Goal: Complete application form

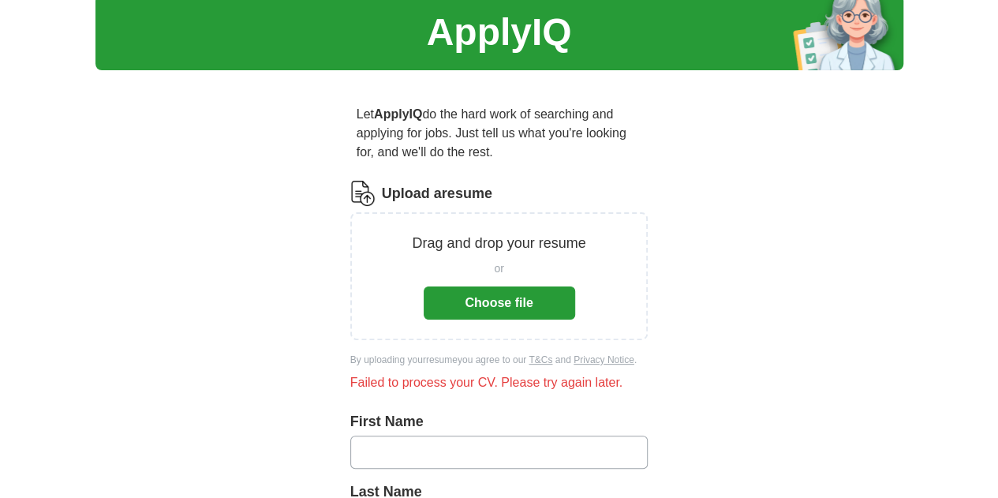
scroll to position [79, 0]
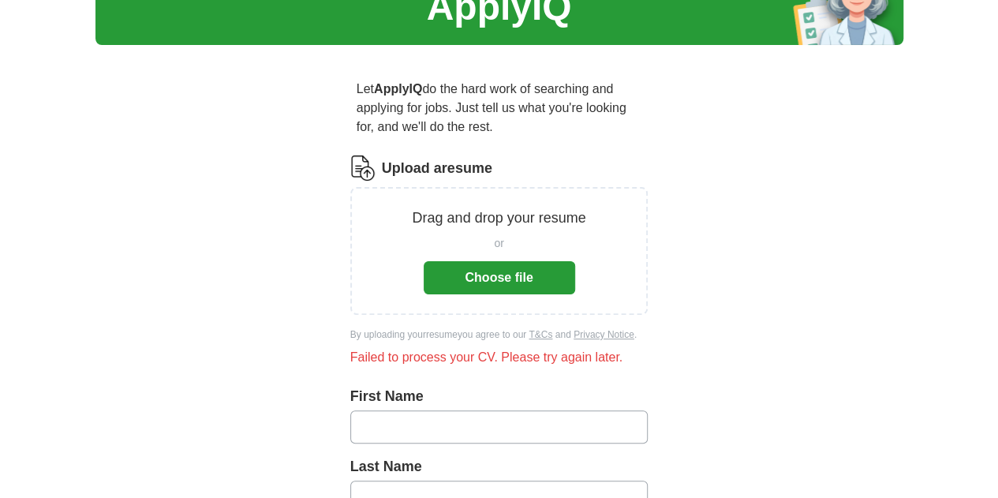
click at [476, 267] on button "Choose file" at bounding box center [498, 277] width 151 height 33
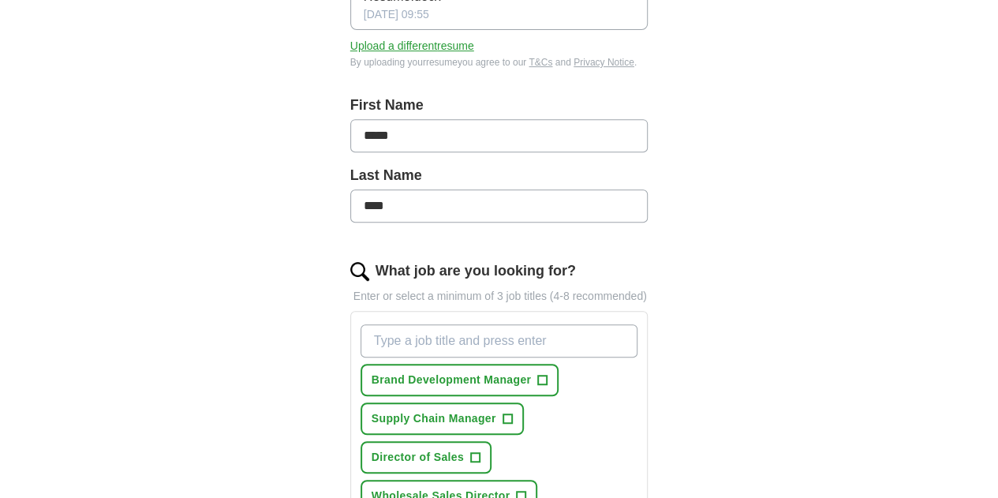
scroll to position [386, 0]
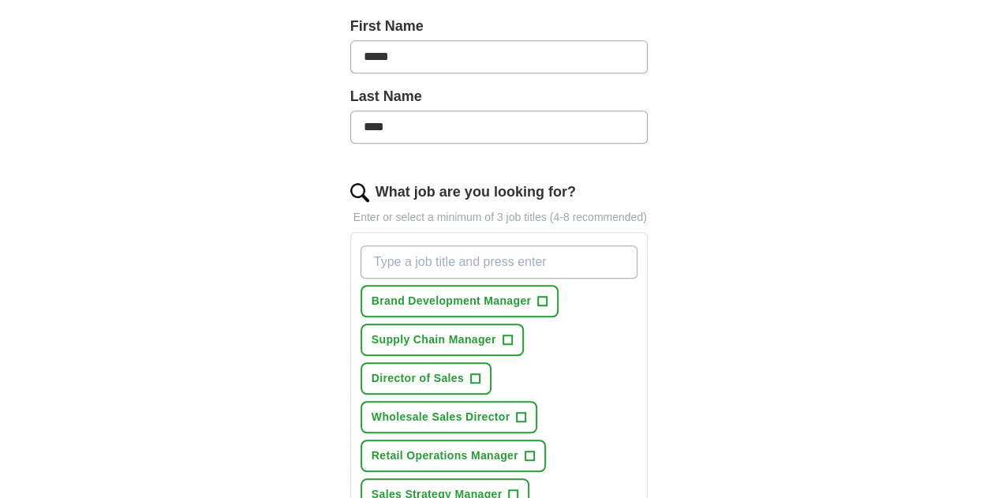
click at [404, 245] on input "What job are you looking for?" at bounding box center [499, 261] width 278 height 33
paste input "Area Sales Manager- [GEOGRAPHIC_DATA]"
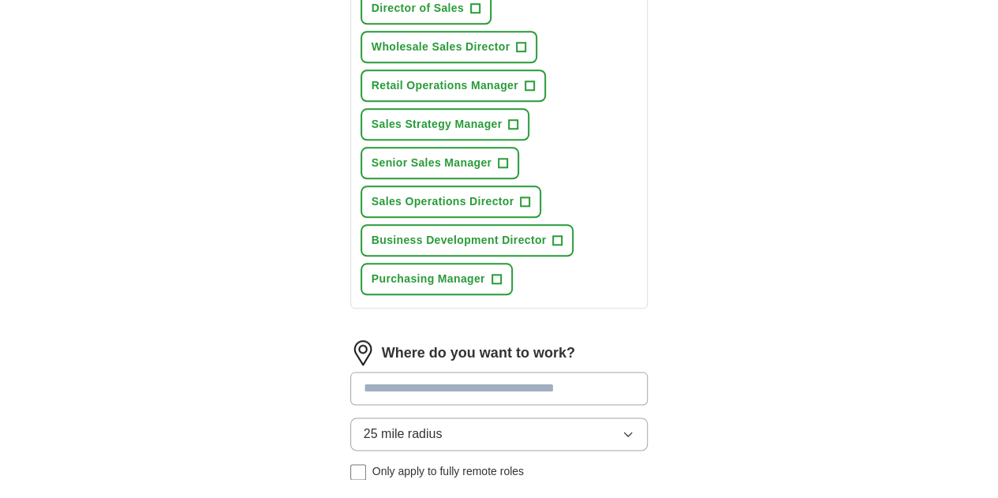
scroll to position [781, 0]
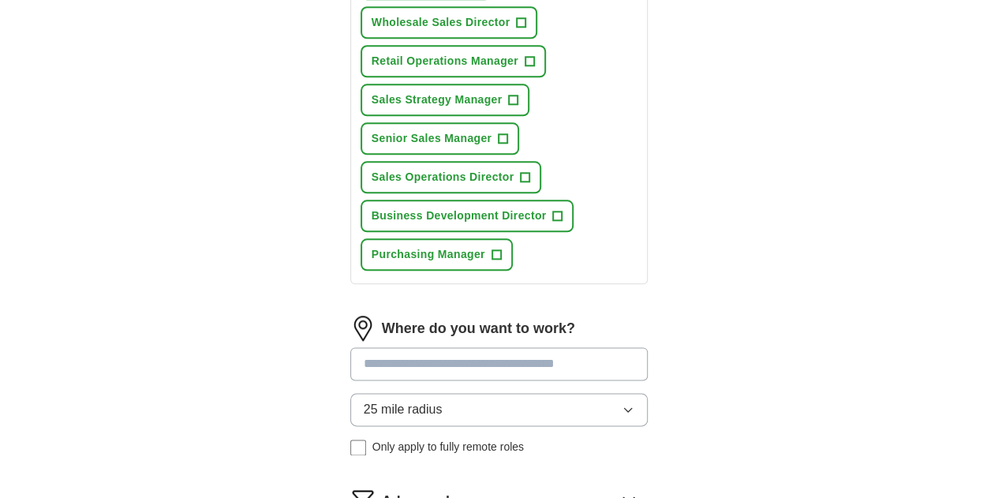
type input "Area Sales Manager- [GEOGRAPHIC_DATA]"
click at [427, 347] on input at bounding box center [499, 363] width 298 height 33
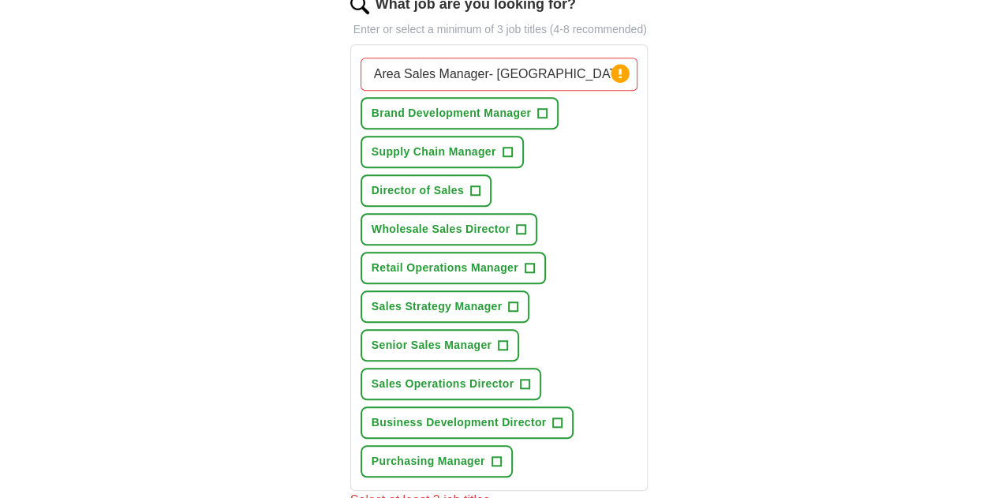
scroll to position [544, 0]
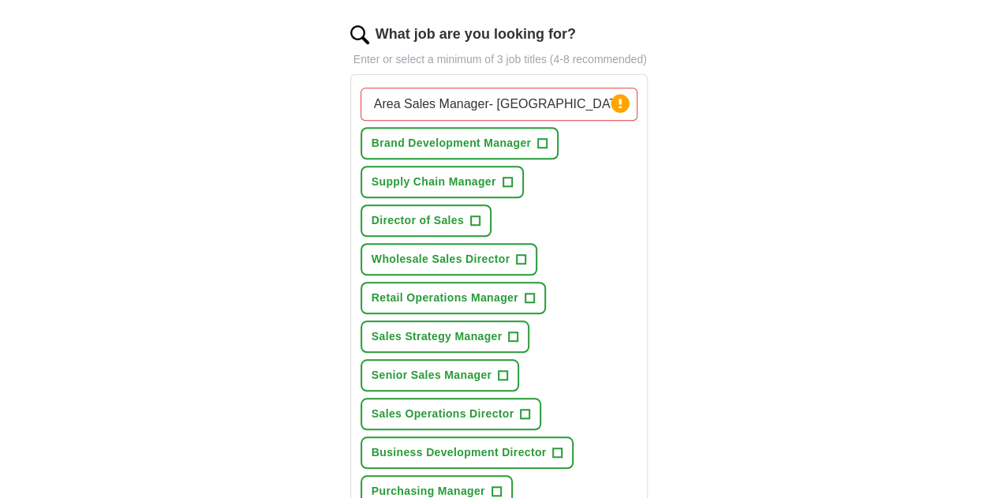
type input "***"
click at [538, 137] on span "+" at bounding box center [542, 143] width 9 height 13
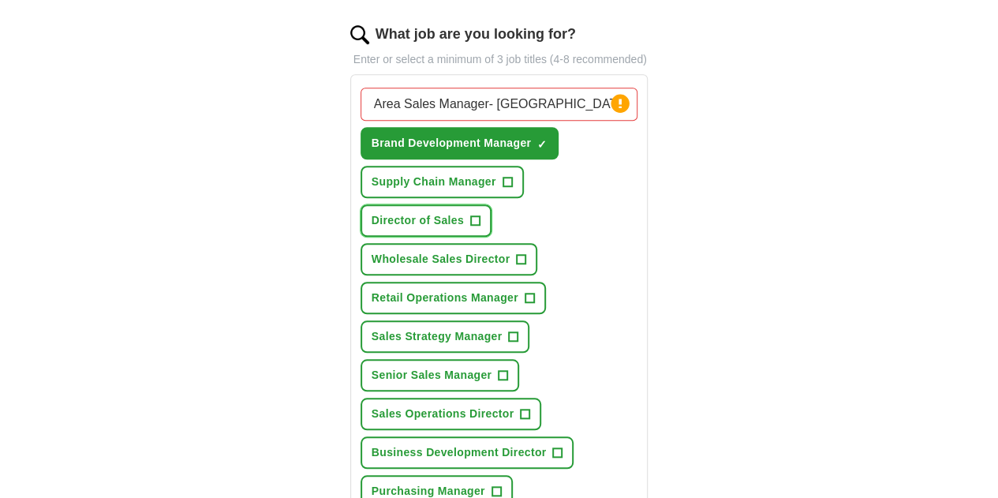
click at [479, 215] on span "+" at bounding box center [474, 221] width 9 height 13
click at [0, 0] on span "×" at bounding box center [0, 0] width 0 height 0
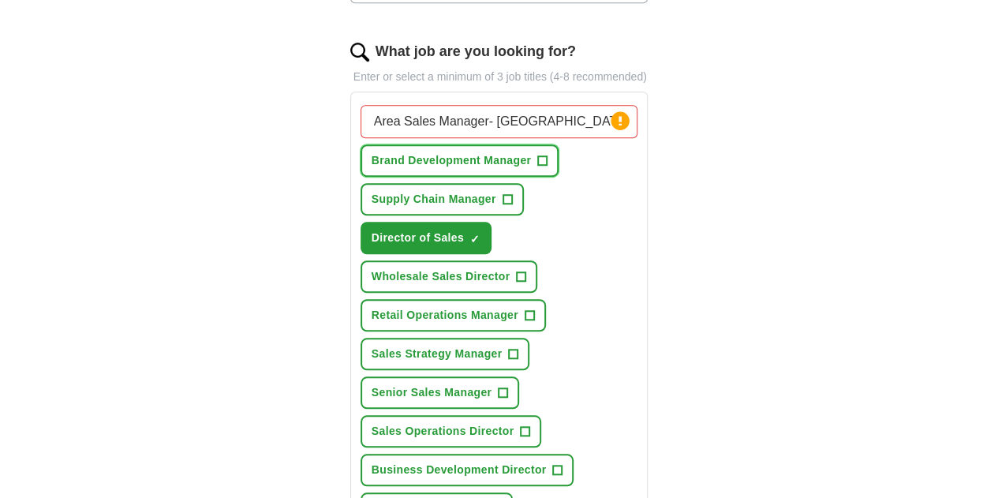
scroll to position [552, 0]
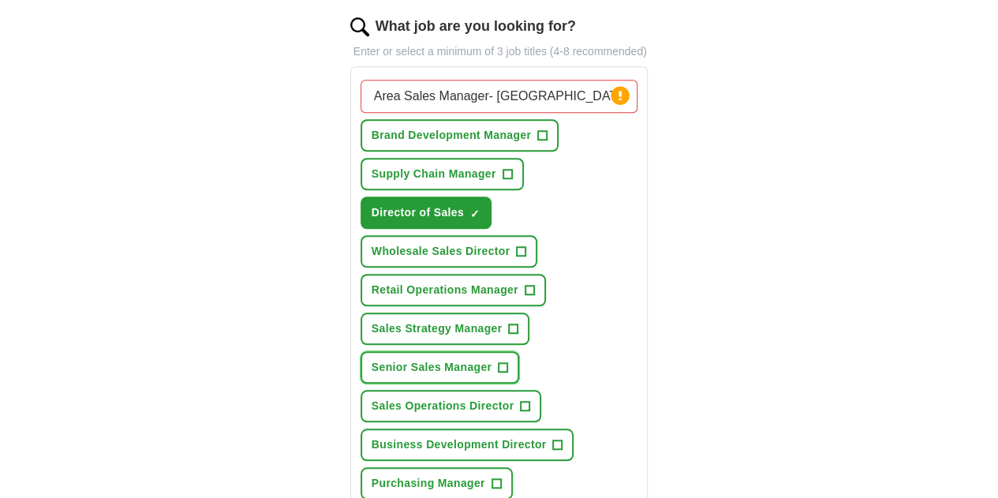
click at [508, 361] on span "+" at bounding box center [502, 367] width 9 height 13
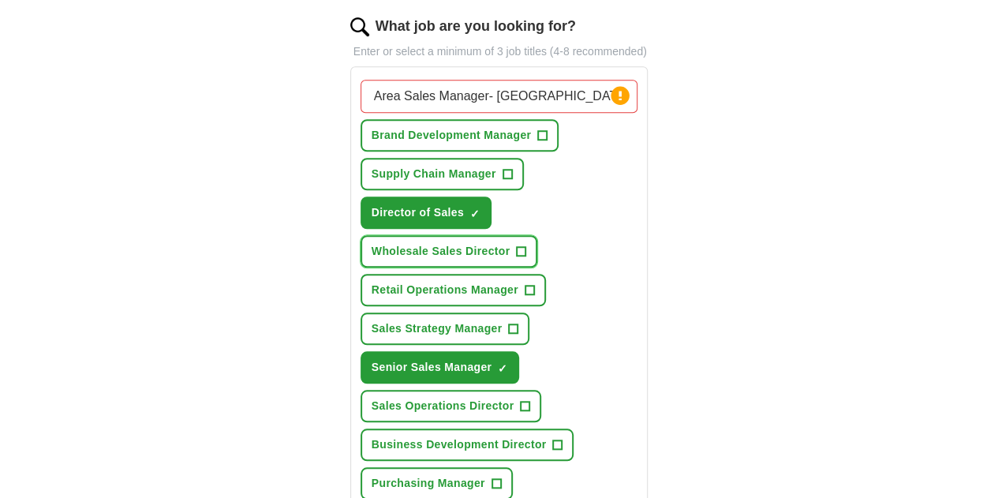
click at [517, 245] on span "+" at bounding box center [521, 251] width 9 height 13
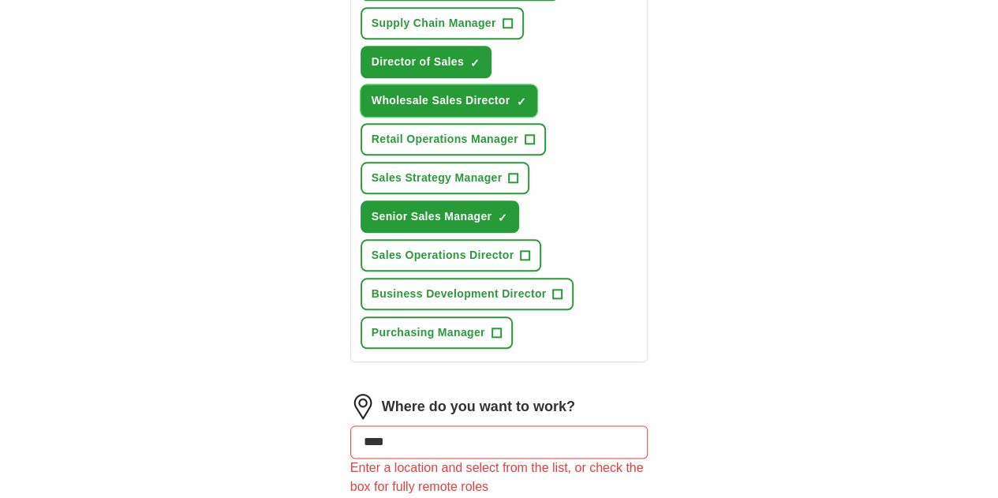
scroll to position [710, 0]
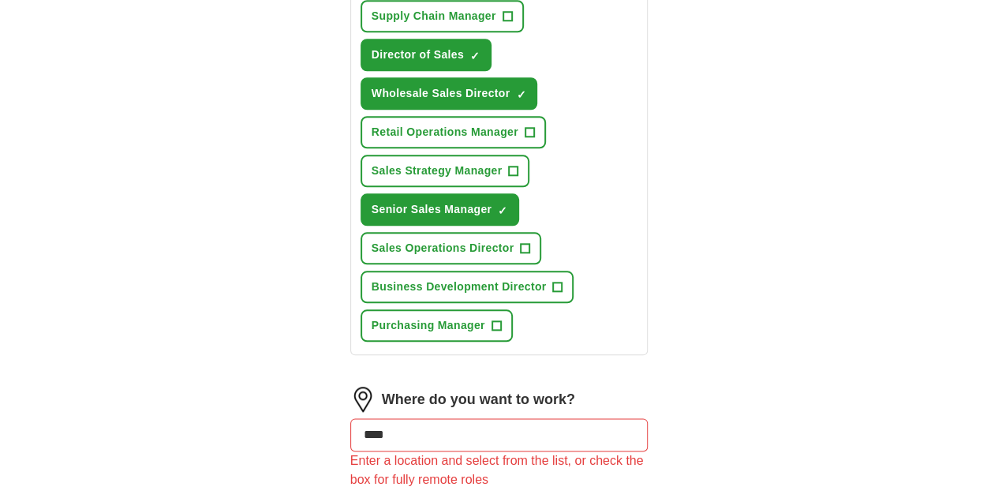
click at [525, 418] on input "***" at bounding box center [499, 434] width 298 height 33
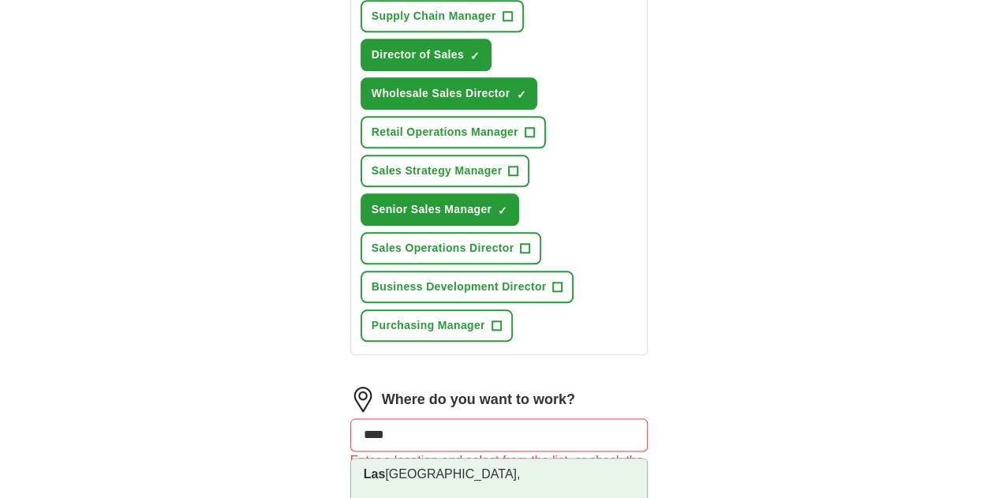
click at [415, 458] on li "[GEOGRAPHIC_DATA], [GEOGRAPHIC_DATA]" at bounding box center [499, 490] width 297 height 64
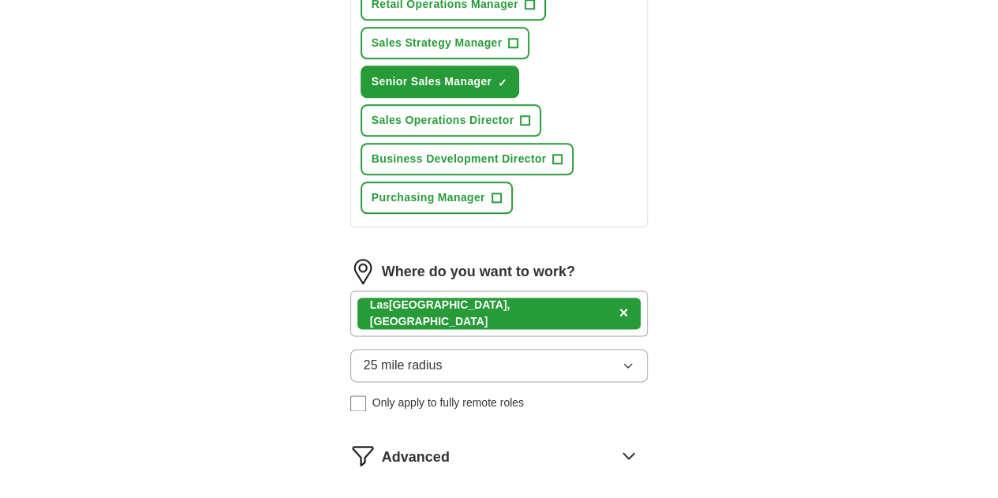
scroll to position [867, 0]
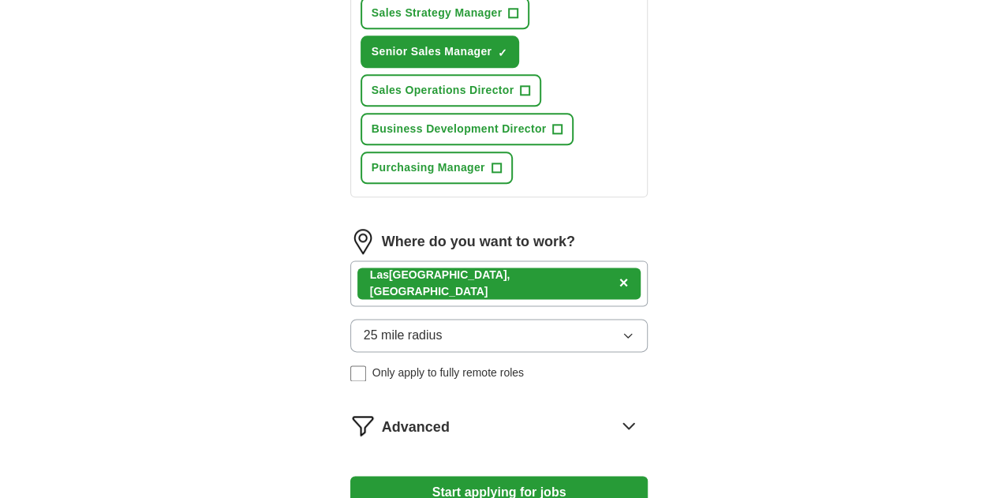
click at [641, 412] on icon at bounding box center [628, 424] width 25 height 25
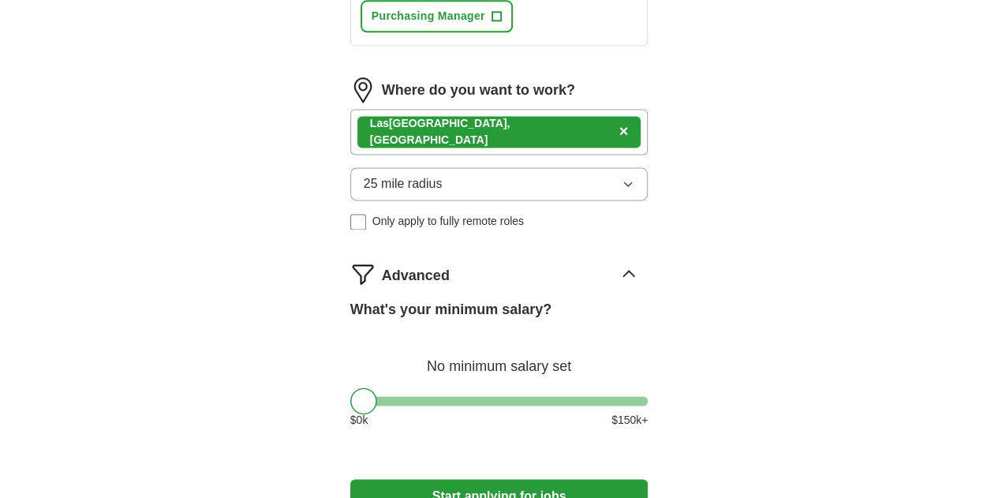
scroll to position [1025, 0]
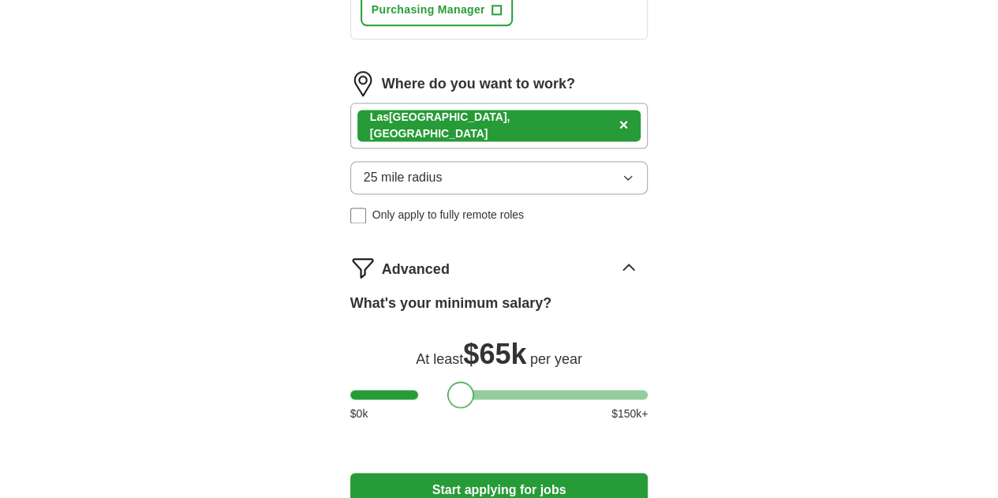
drag, startPoint x: 351, startPoint y: 282, endPoint x: 436, endPoint y: 284, distance: 85.2
click at [447, 381] on div at bounding box center [460, 394] width 27 height 27
click at [476, 472] on button "Start applying for jobs" at bounding box center [499, 488] width 298 height 33
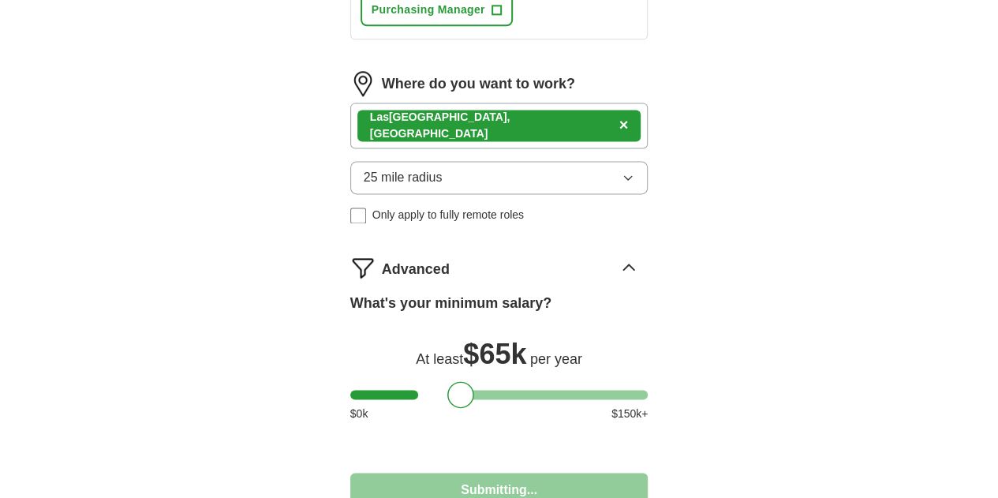
select select "**"
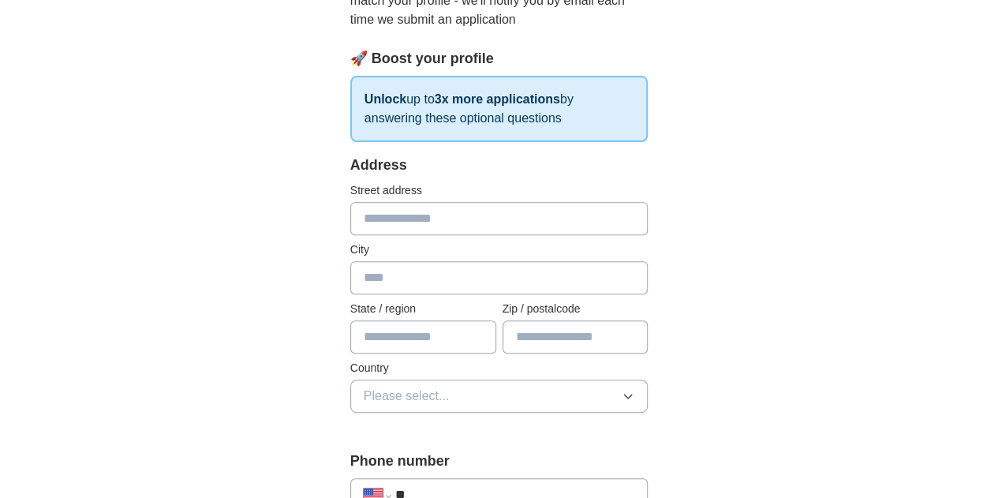
scroll to position [237, 0]
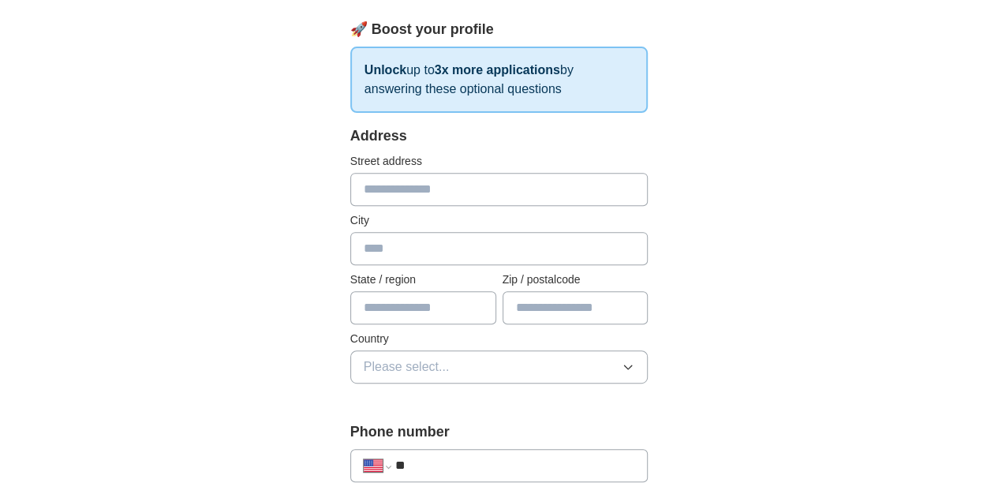
click at [402, 184] on input "text" at bounding box center [499, 189] width 298 height 33
type input "**********"
type input "*********"
type input "**"
type input "*****"
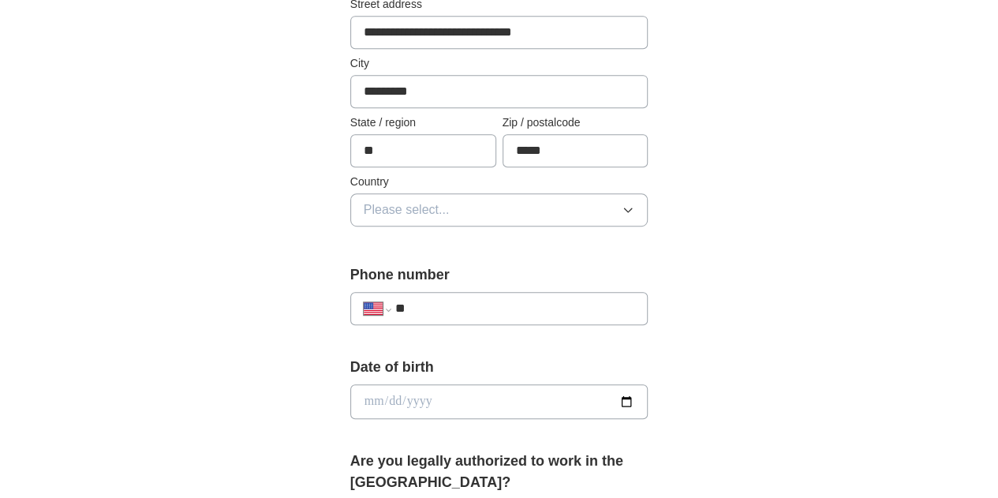
scroll to position [394, 0]
click at [364, 207] on span "Please select..." at bounding box center [407, 209] width 86 height 19
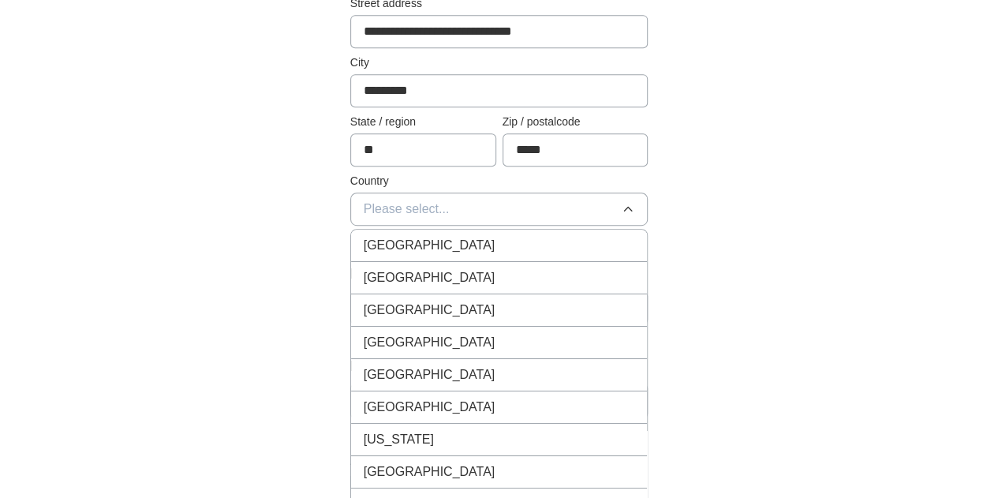
click at [389, 278] on span "[GEOGRAPHIC_DATA]" at bounding box center [430, 277] width 132 height 19
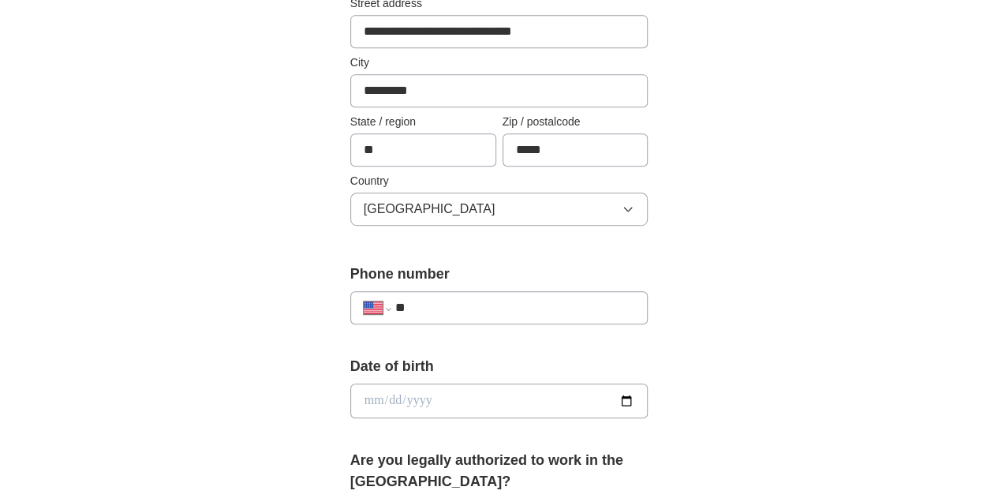
click at [400, 304] on input "**" at bounding box center [515, 307] width 240 height 19
type input "**********"
click at [409, 390] on input "date" at bounding box center [499, 400] width 298 height 35
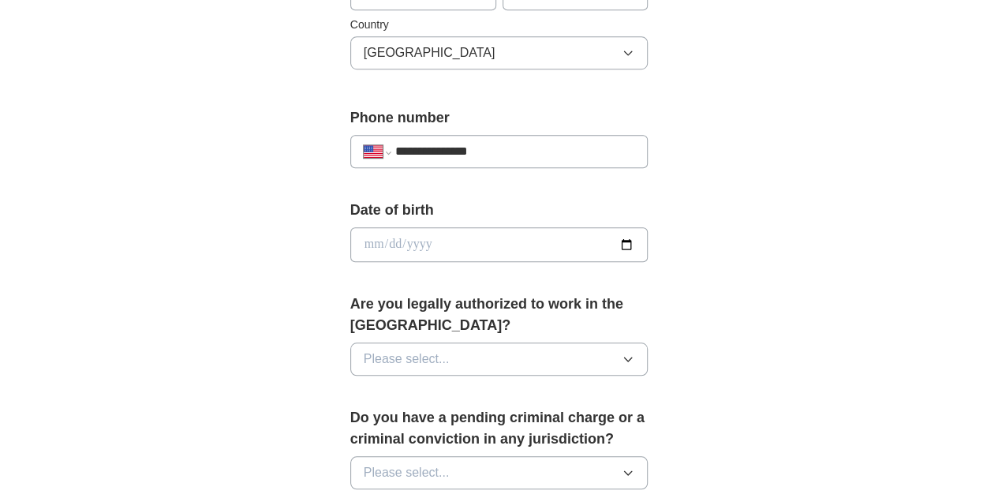
scroll to position [552, 0]
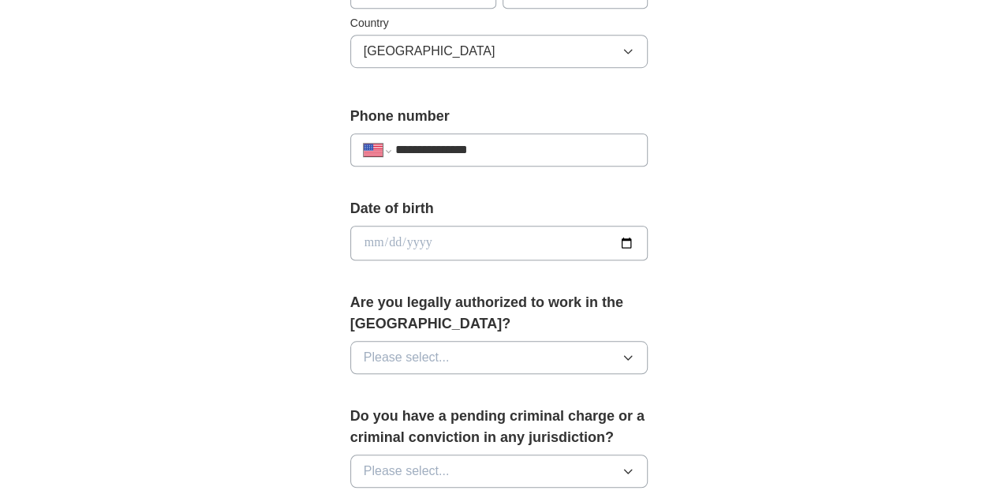
click at [648, 244] on input "date" at bounding box center [499, 243] width 298 height 35
type input "**********"
click at [428, 341] on button "Please select..." at bounding box center [499, 357] width 298 height 33
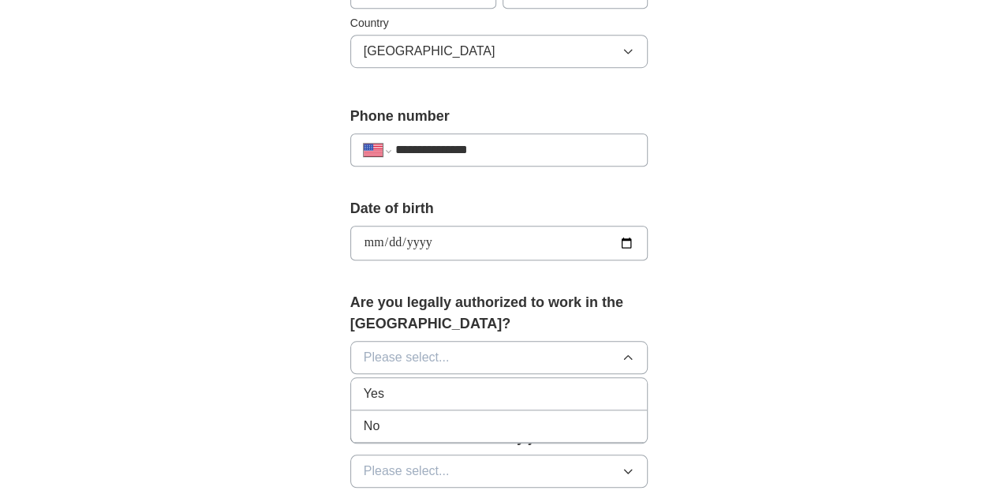
click at [406, 384] on div "Yes" at bounding box center [499, 393] width 271 height 19
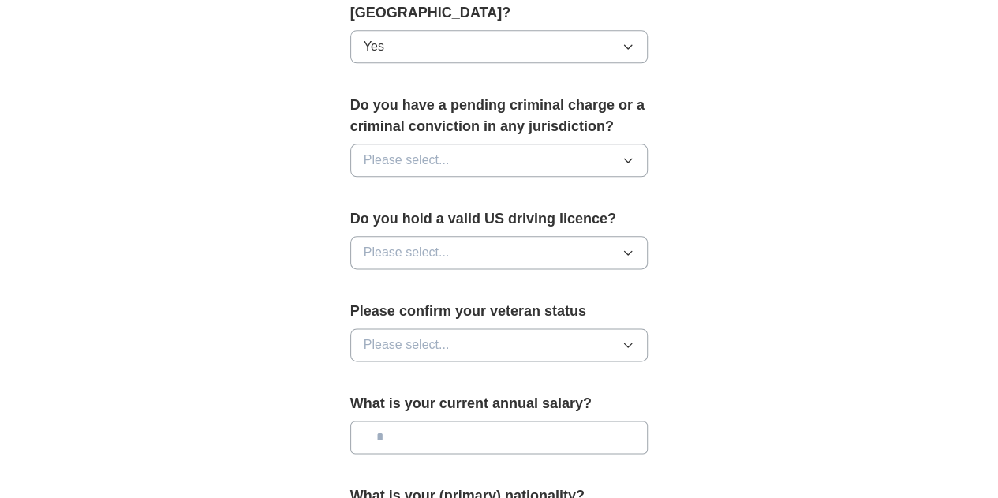
scroll to position [867, 0]
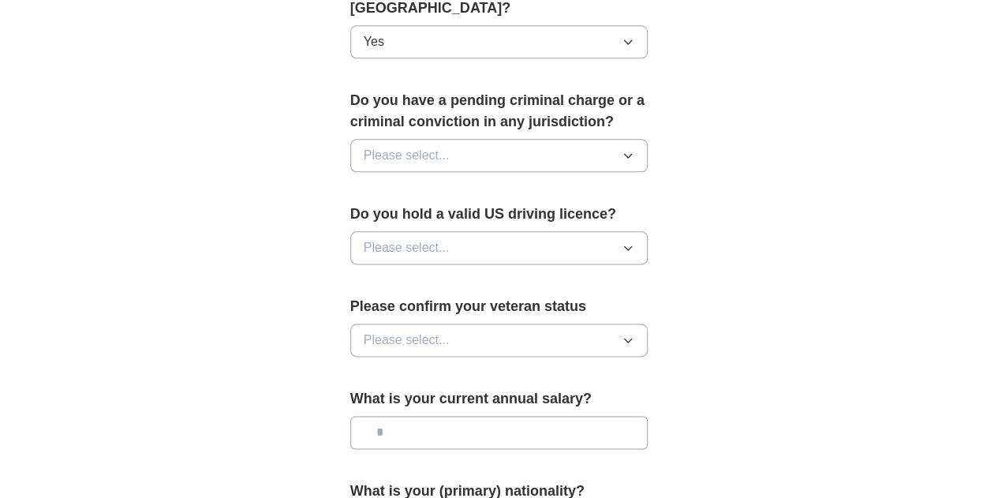
click at [457, 139] on button "Please select..." at bounding box center [499, 155] width 298 height 33
click at [446, 215] on div "No" at bounding box center [499, 224] width 271 height 19
click at [452, 231] on button "Please select..." at bounding box center [499, 247] width 298 height 33
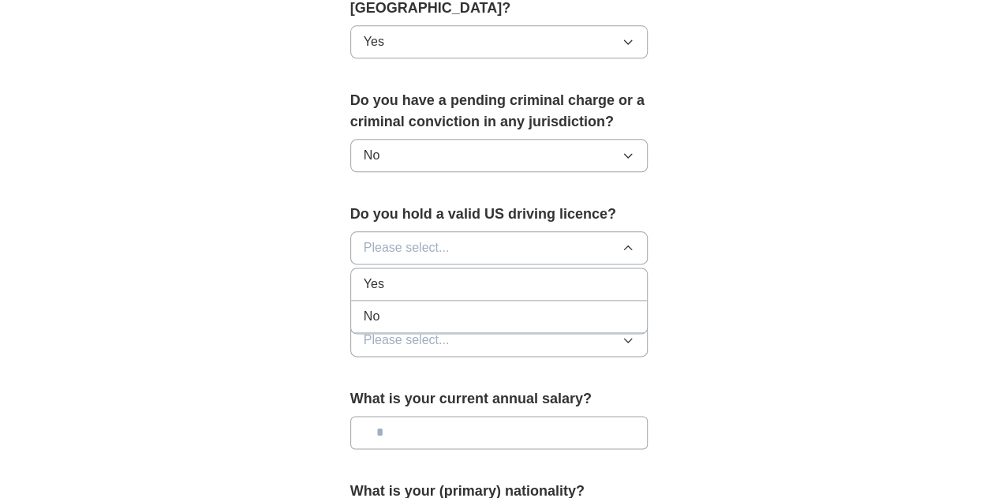
click at [447, 274] on div "Yes" at bounding box center [499, 283] width 271 height 19
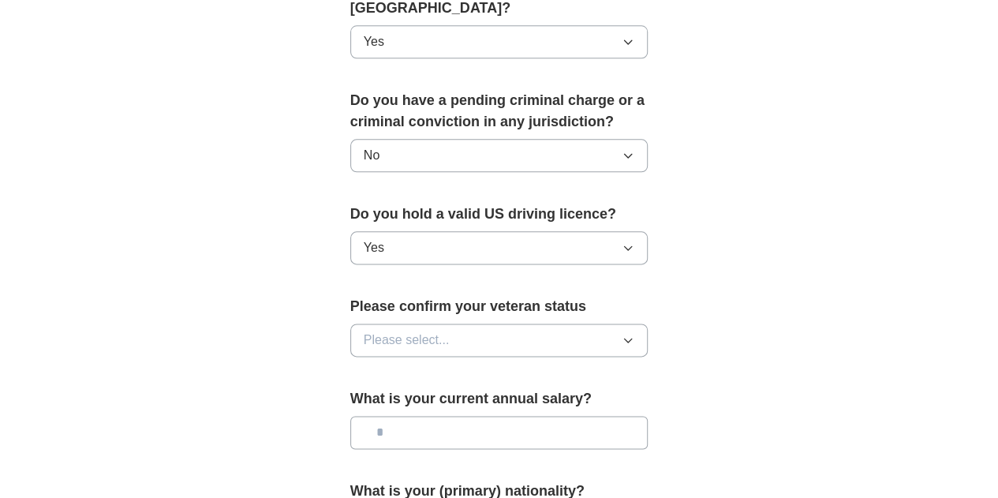
click at [435, 323] on button "Please select..." at bounding box center [499, 339] width 298 height 33
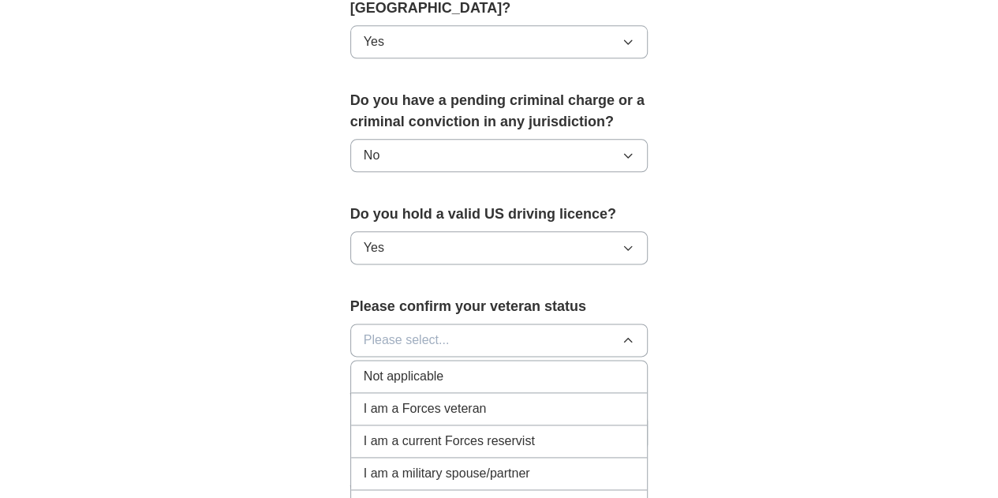
click at [429, 367] on div "Not applicable" at bounding box center [499, 376] width 271 height 19
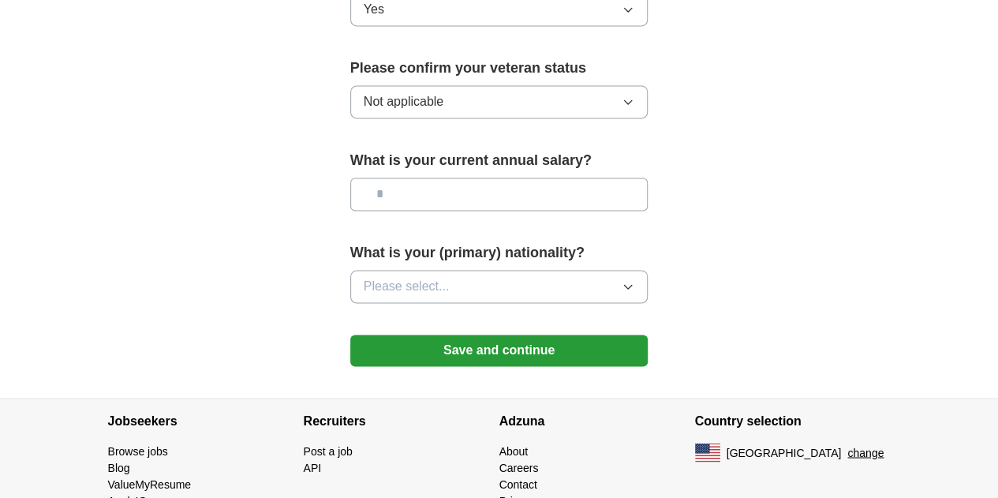
scroll to position [1136, 0]
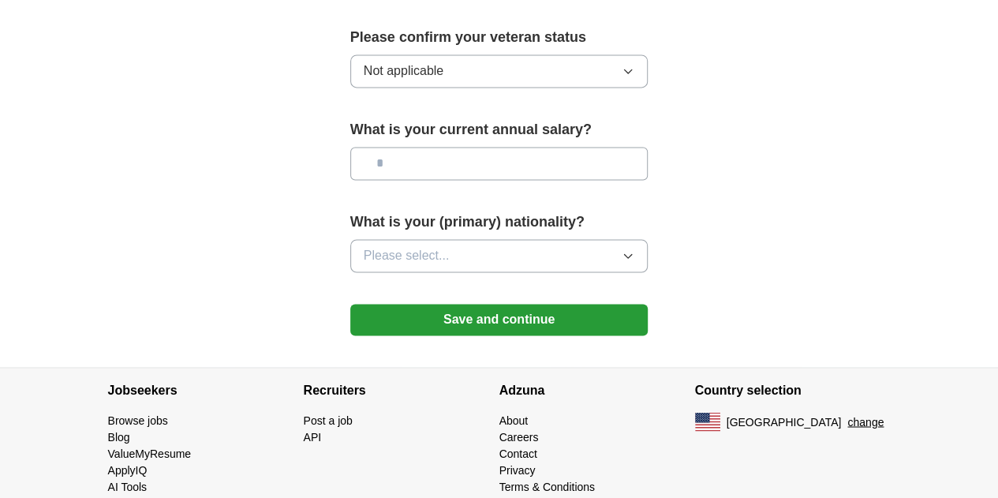
click at [417, 147] on input "text" at bounding box center [499, 163] width 298 height 33
type input "*******"
click at [386, 246] on span "Please select..." at bounding box center [407, 255] width 86 height 19
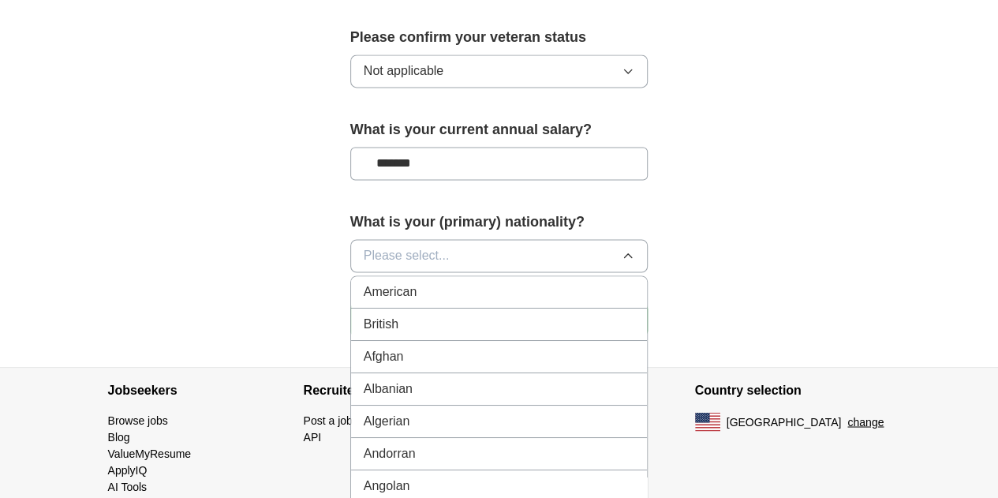
click at [377, 282] on span "American" at bounding box center [391, 291] width 54 height 19
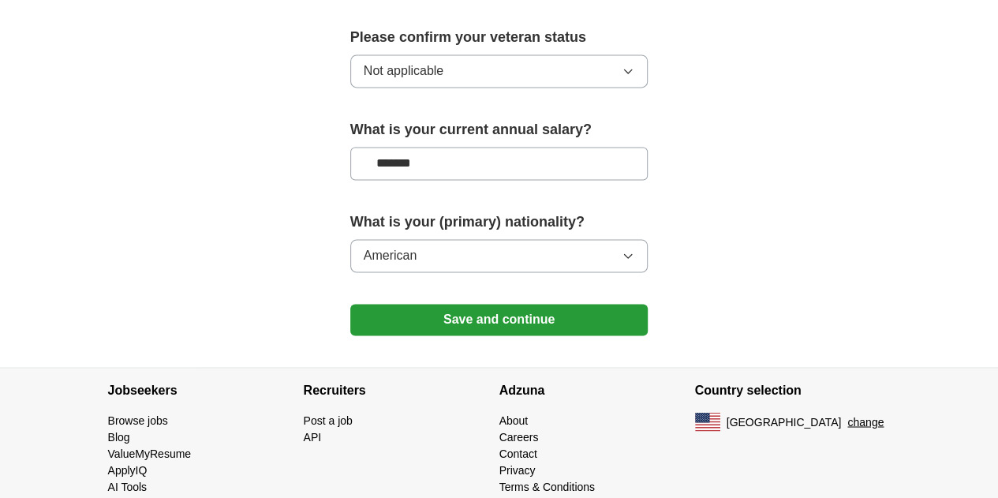
click at [389, 304] on button "Save and continue" at bounding box center [499, 320] width 298 height 32
